Goal: Task Accomplishment & Management: Manage account settings

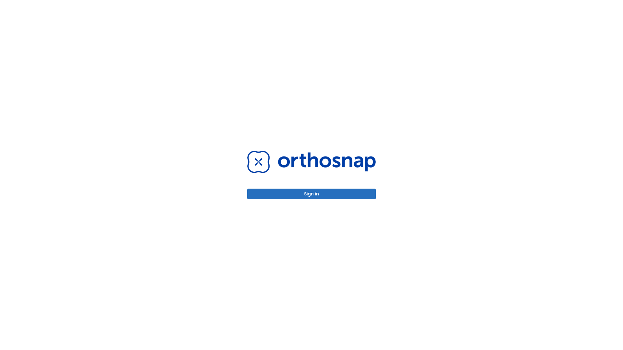
click at [311, 194] on button "Sign in" at bounding box center [311, 194] width 128 height 11
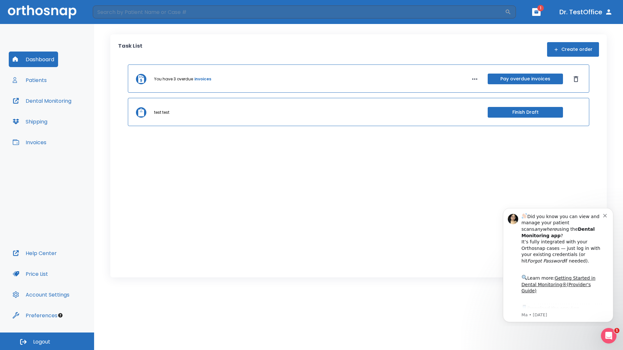
click at [47, 342] on span "Logout" at bounding box center [41, 342] width 17 height 7
